Goal: Navigation & Orientation: Find specific page/section

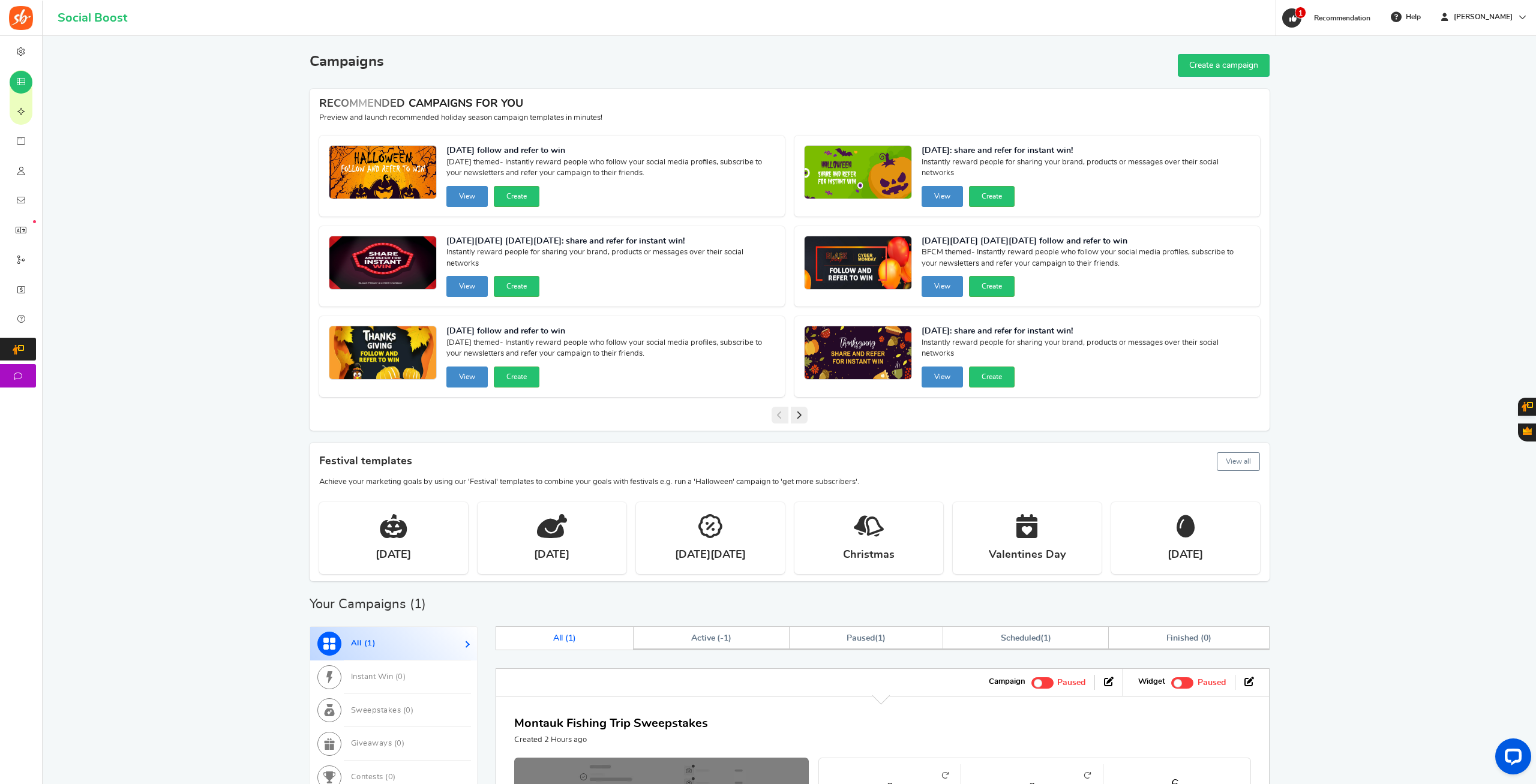
drag, startPoint x: 242, startPoint y: 618, endPoint x: 222, endPoint y: 447, distance: 172.2
click at [1301, 24] on span "1" at bounding box center [1291, 18] width 19 height 19
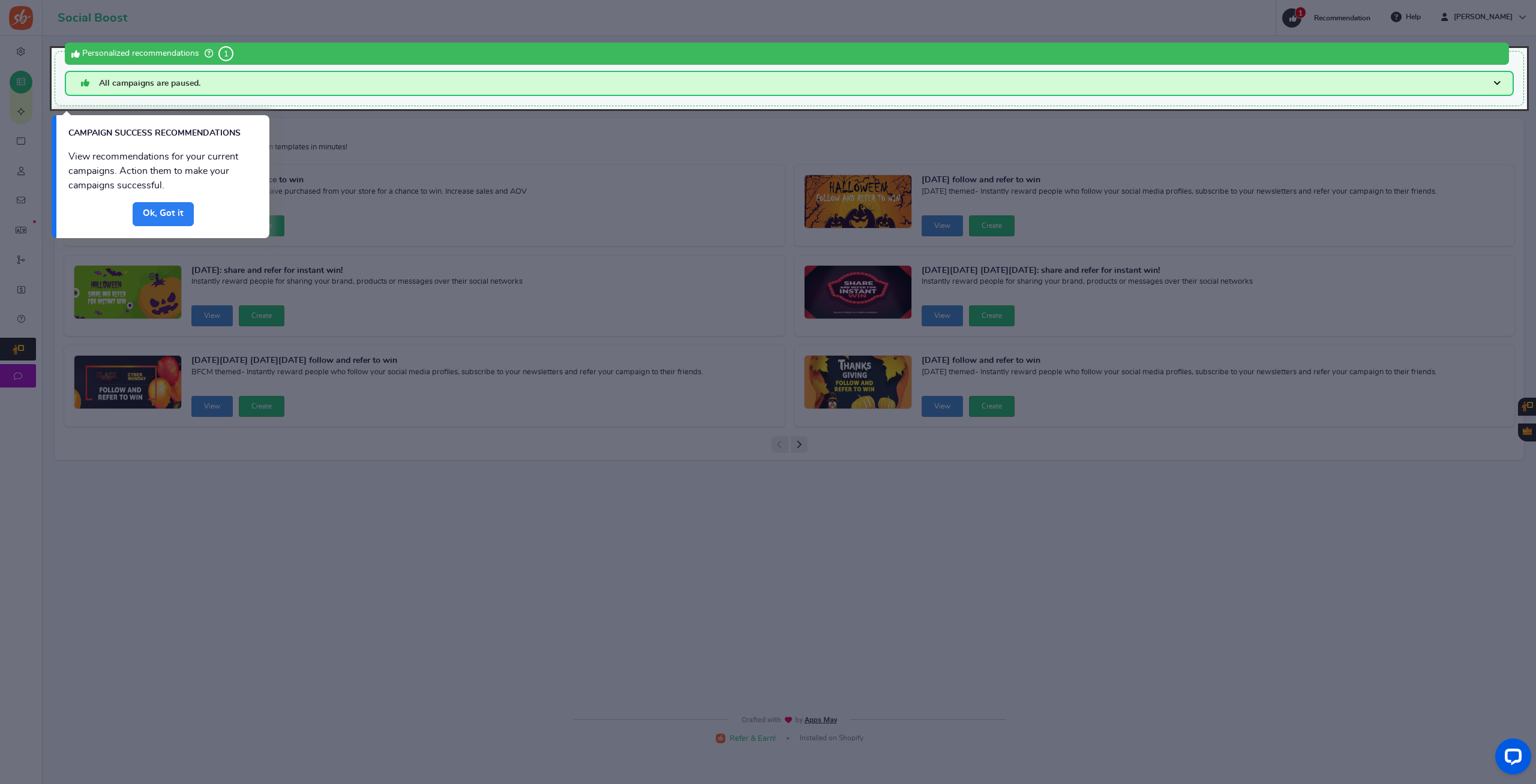
click at [169, 213] on link "Done" at bounding box center [163, 214] width 61 height 24
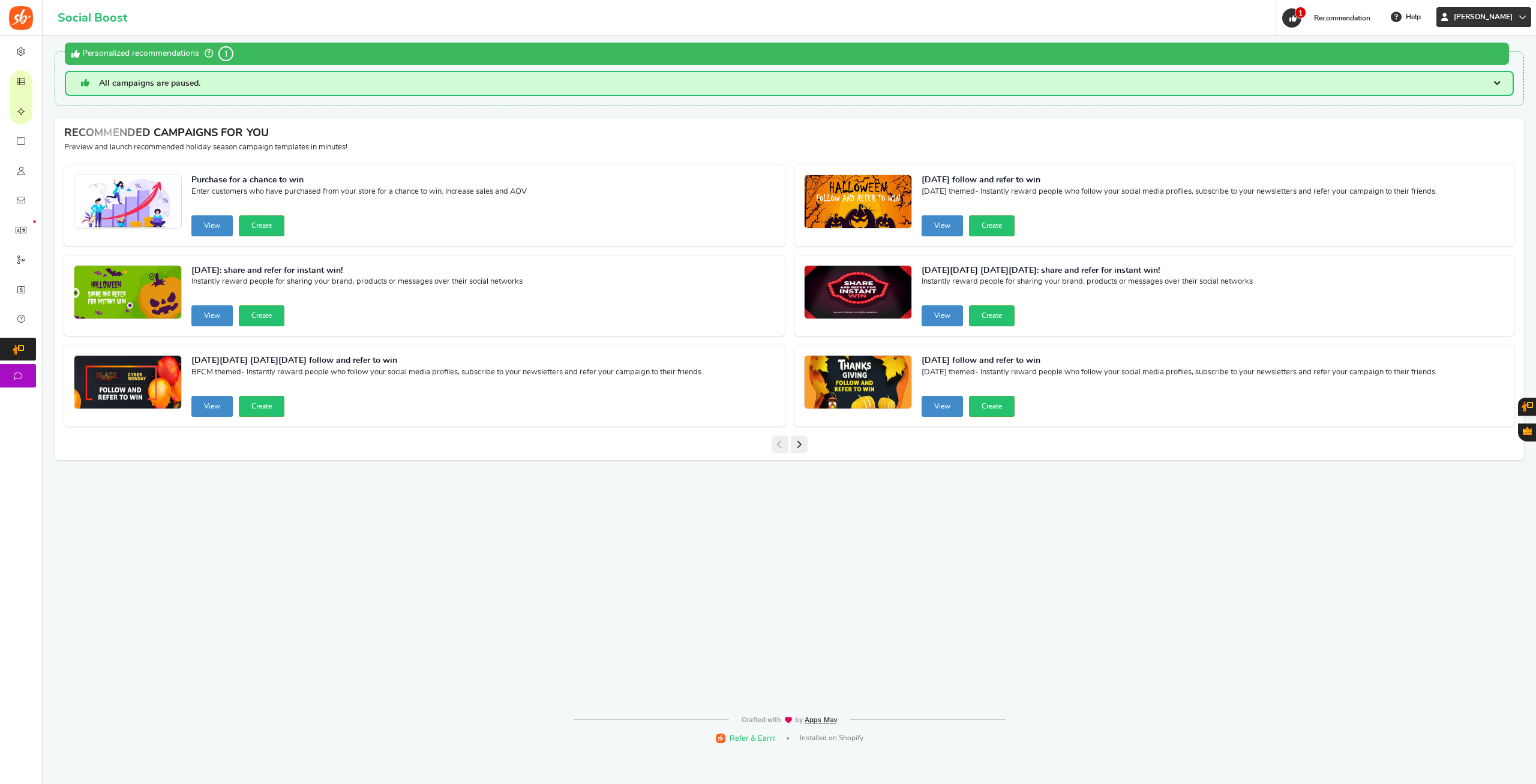
click at [1504, 20] on span "[PERSON_NAME]" at bounding box center [1483, 17] width 68 height 11
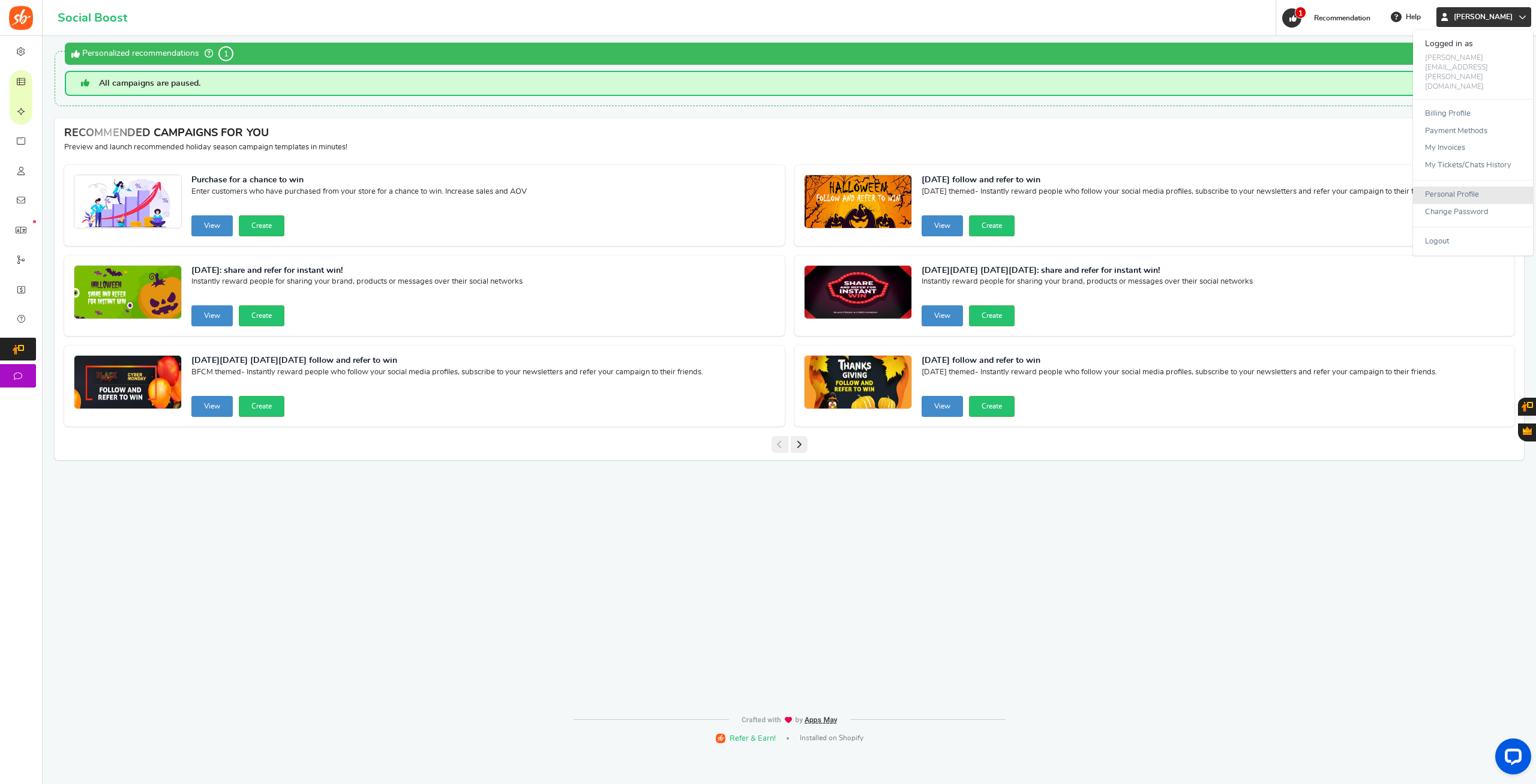
click at [1447, 187] on link "Personal Profile" at bounding box center [1473, 195] width 120 height 17
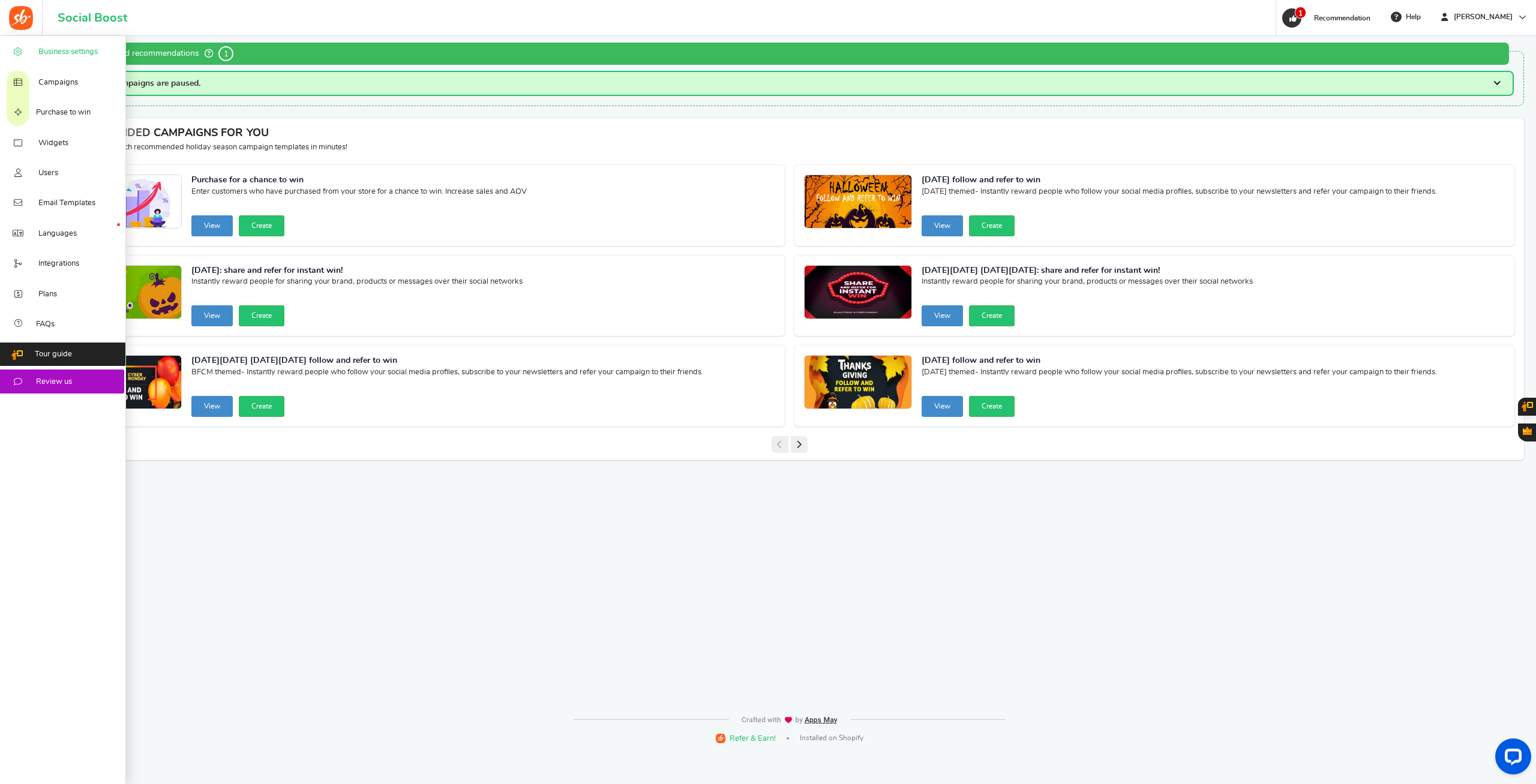
click at [58, 58] on span "Business settings" at bounding box center [68, 52] width 59 height 11
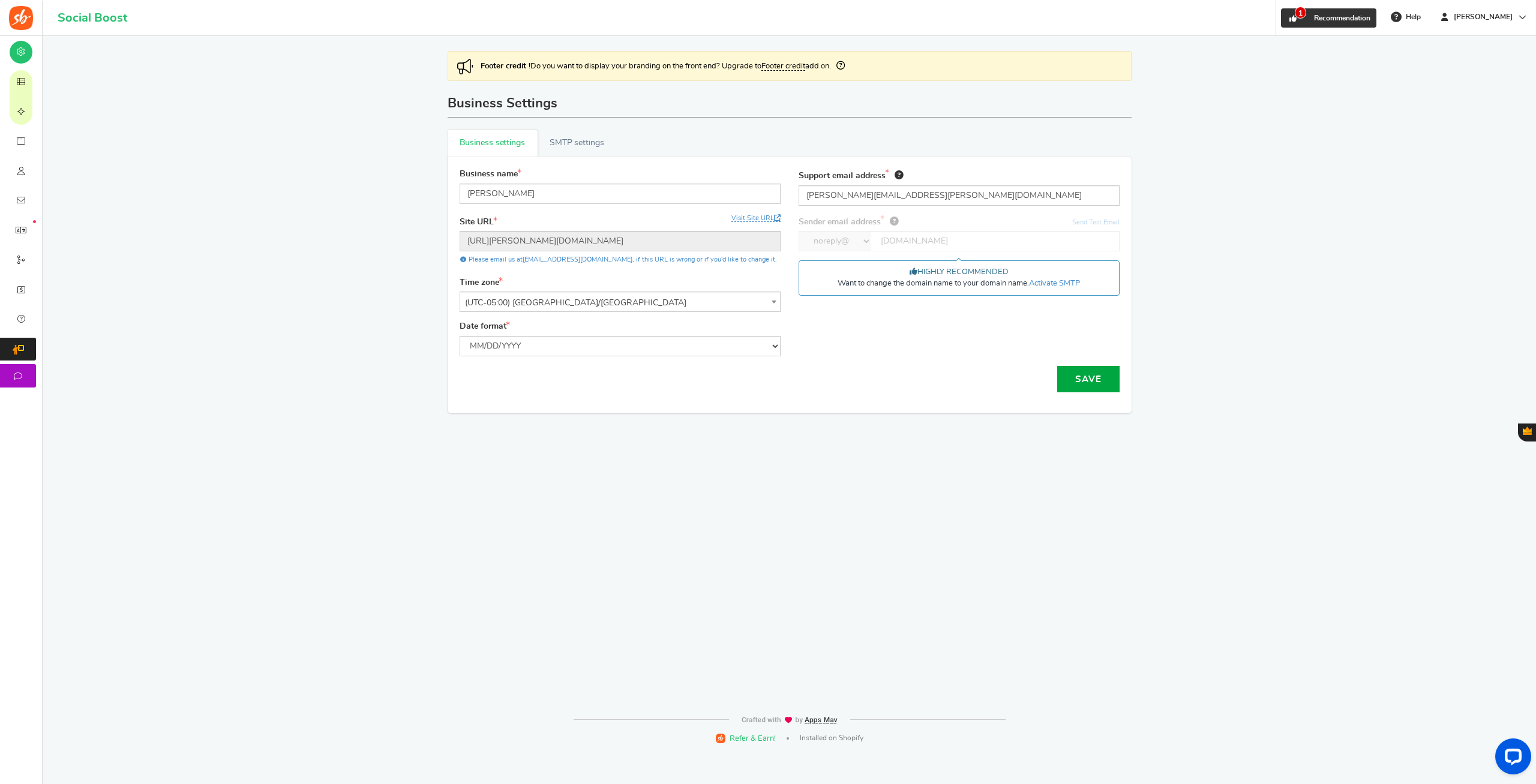
click at [1368, 16] on span "Recommendation" at bounding box center [1342, 18] width 57 height 7
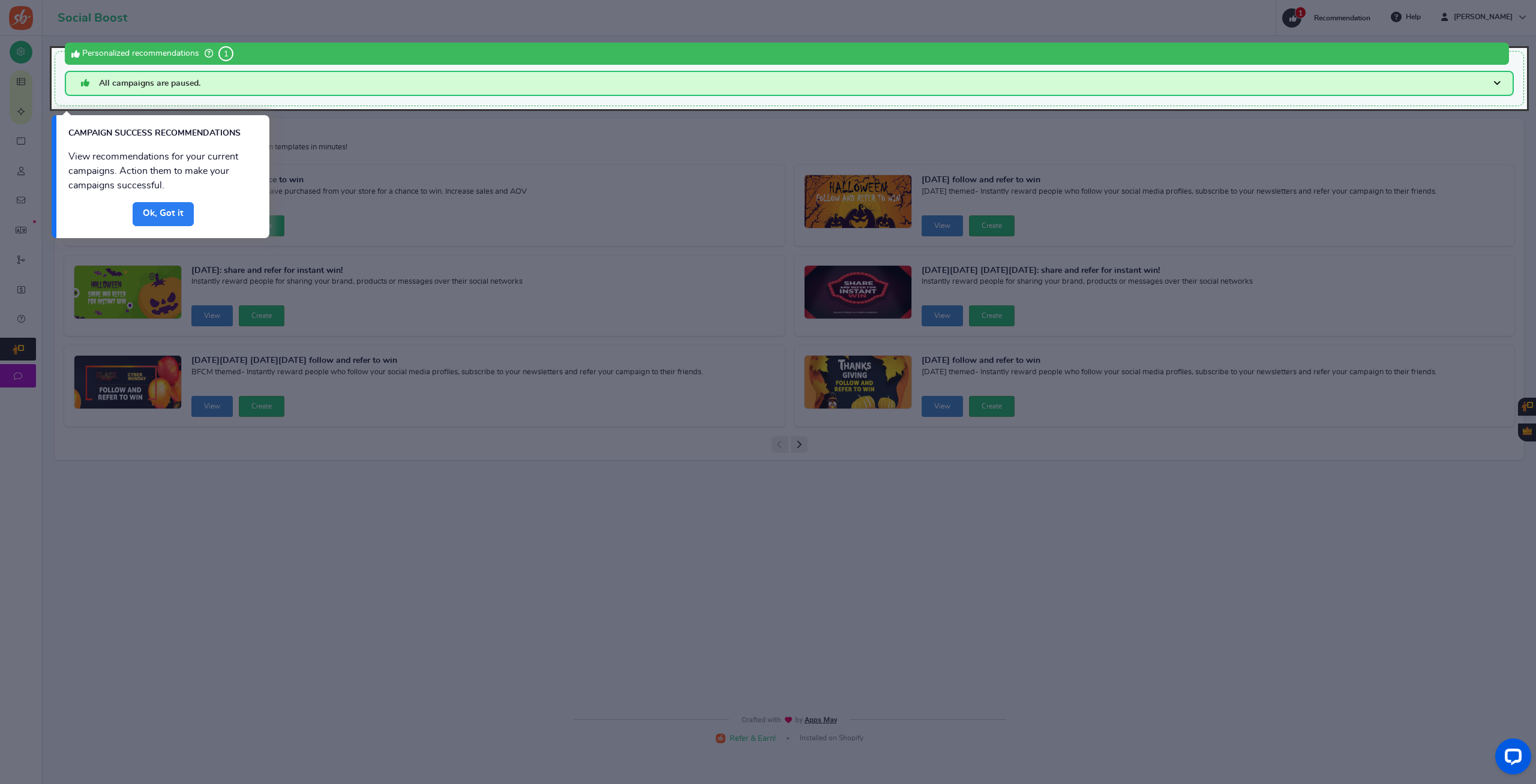
click at [168, 208] on link "Done" at bounding box center [163, 214] width 61 height 24
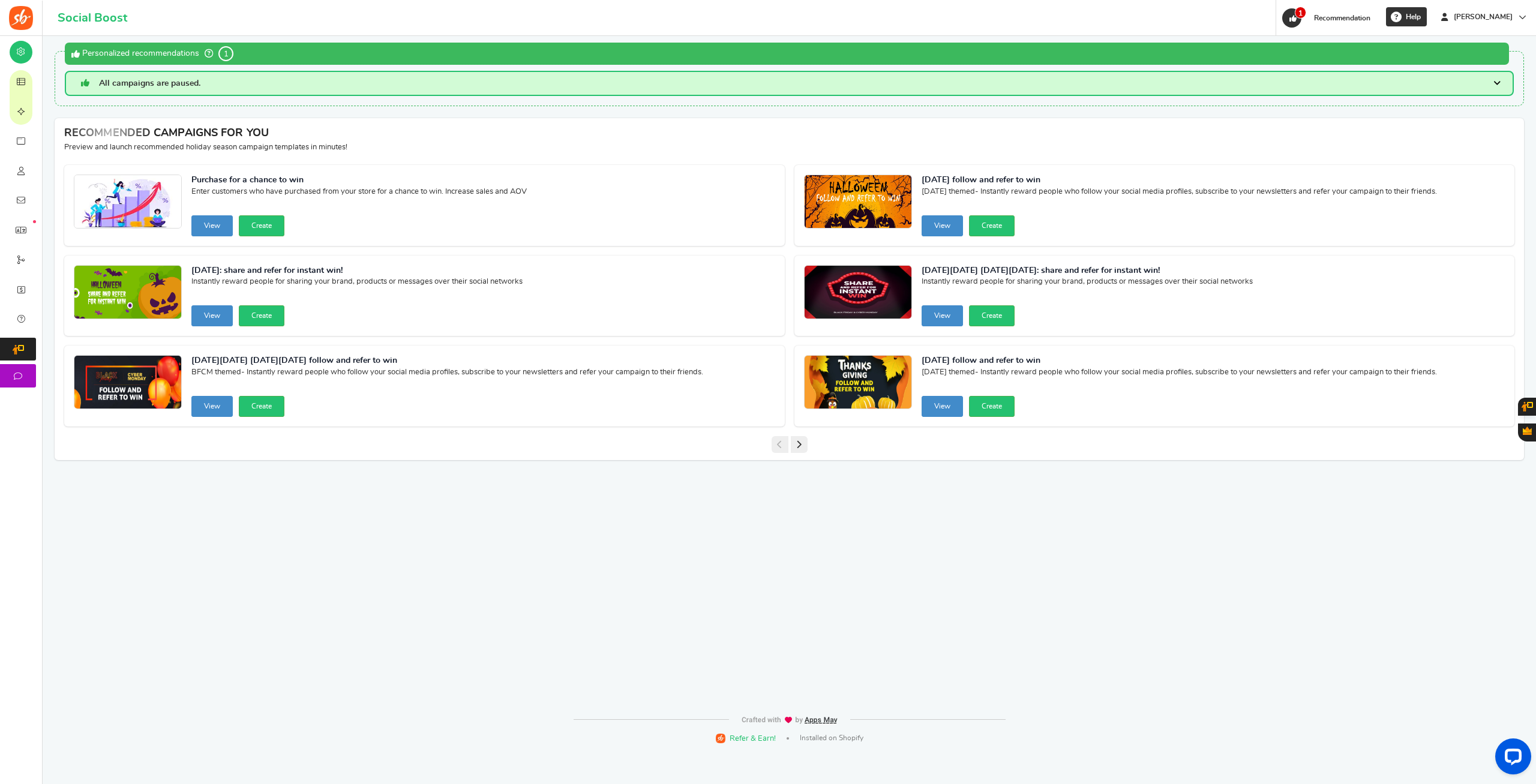
click at [1421, 17] on span "Help" at bounding box center [1411, 17] width 18 height 11
